Goal: Check status: Check status

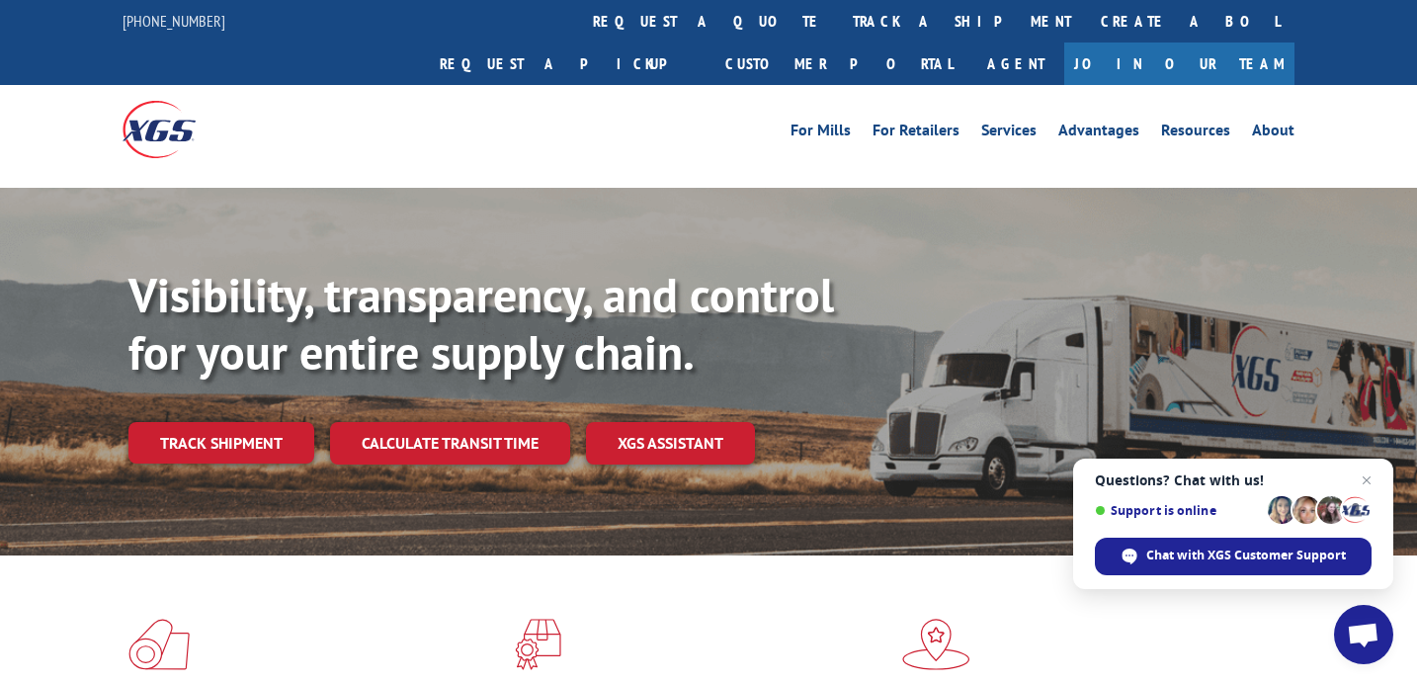
scroll to position [784, 0]
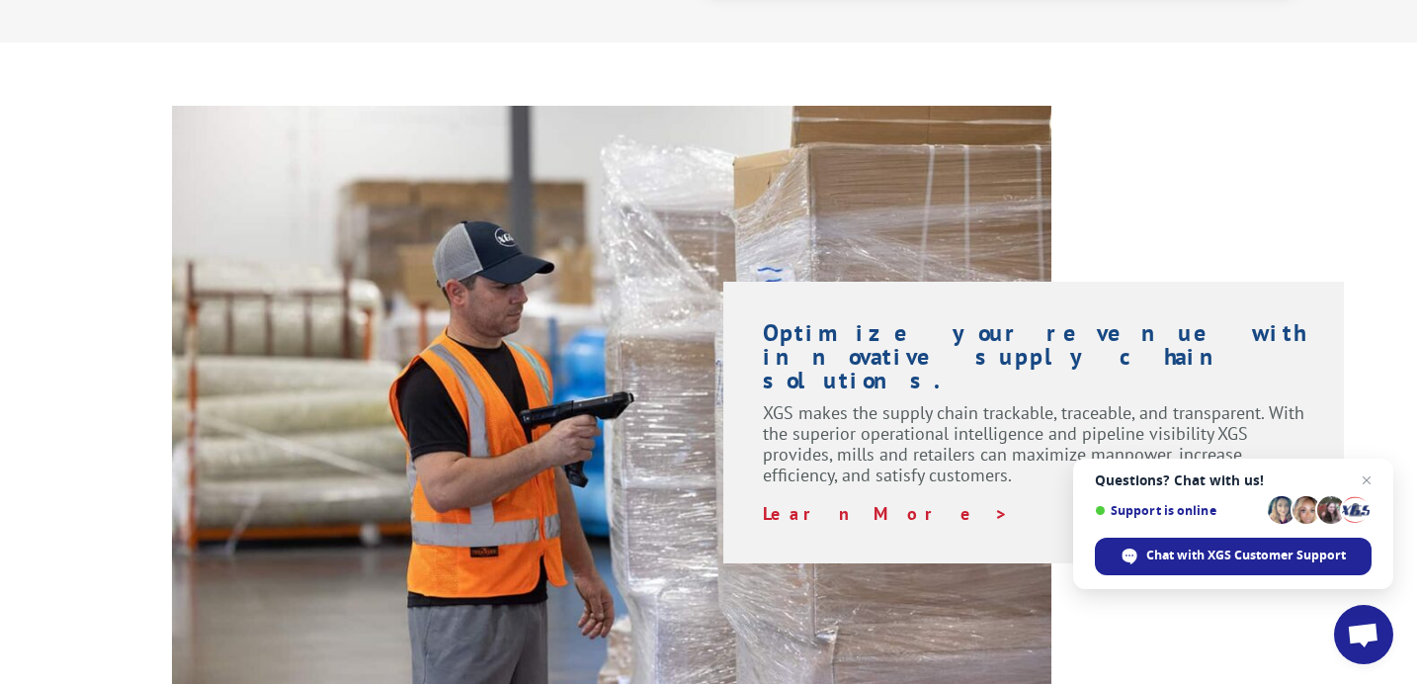
scroll to position [1377, 0]
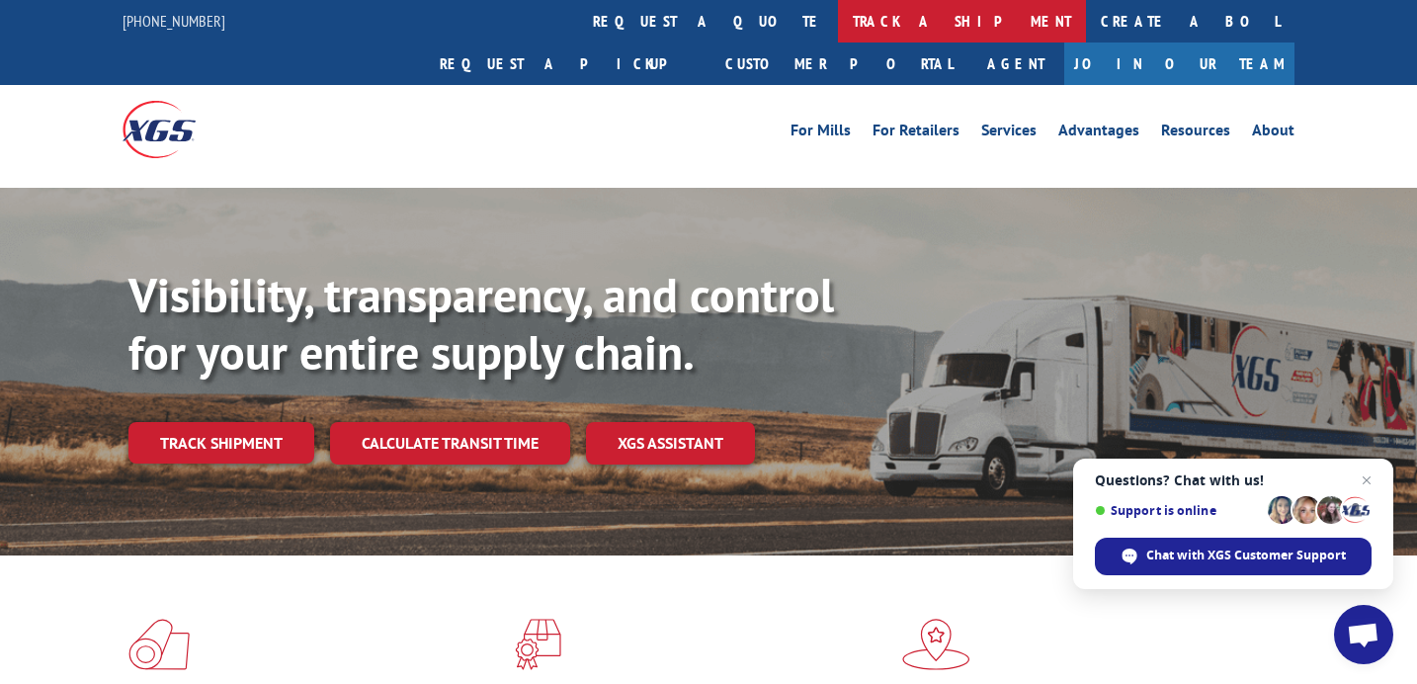
click at [838, 19] on link "track a shipment" at bounding box center [962, 21] width 248 height 42
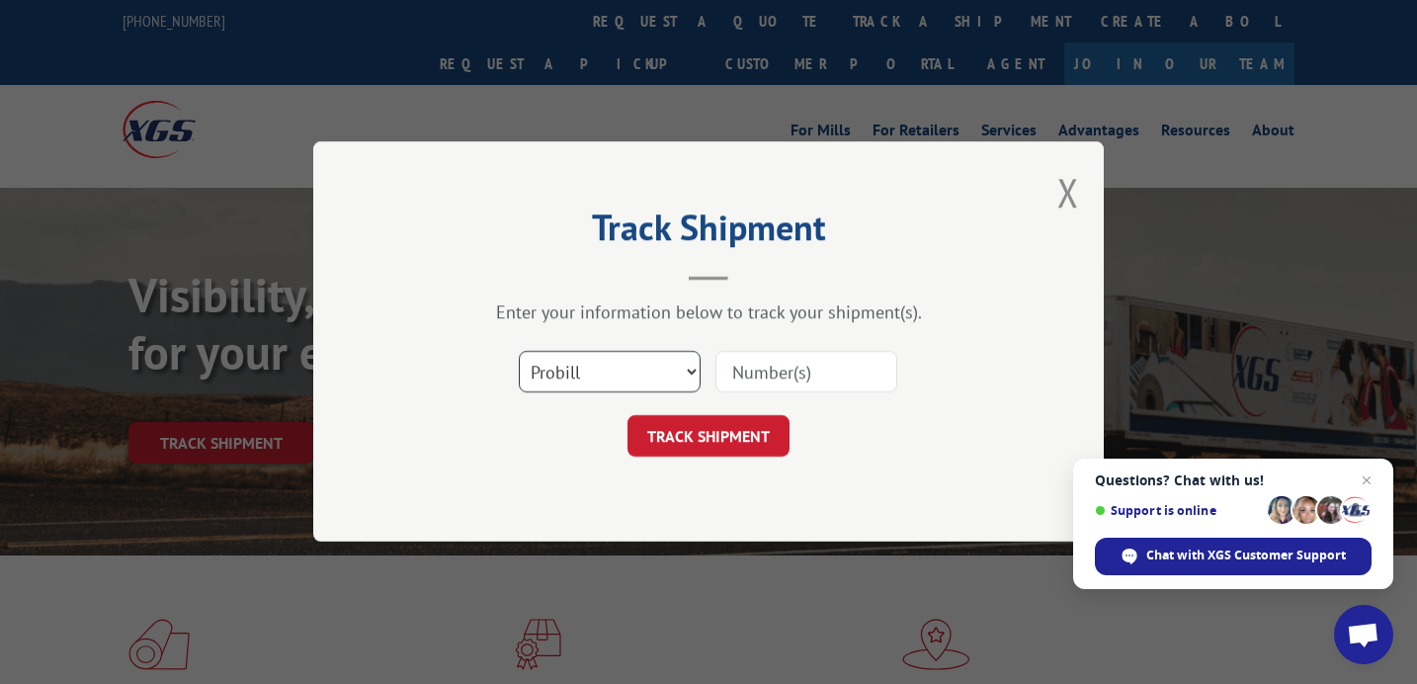
click at [618, 367] on select "Select category... Probill BOL PO" at bounding box center [610, 373] width 182 height 42
click at [804, 376] on input at bounding box center [807, 373] width 182 height 42
type input "17402136"
click at [751, 420] on button "TRACK SHIPMENT" at bounding box center [709, 437] width 162 height 42
